Goal: Find contact information: Find contact information

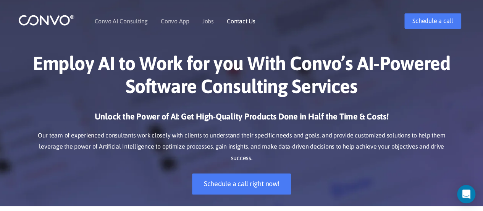
click at [249, 23] on link "Contact Us" at bounding box center [241, 21] width 29 height 6
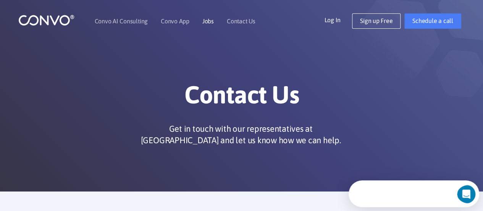
click at [209, 22] on link "Jobs" at bounding box center [208, 21] width 11 height 6
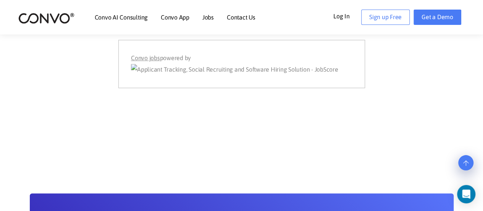
click at [315, 70] on img at bounding box center [235, 69] width 208 height 11
